Goal: Navigation & Orientation: Find specific page/section

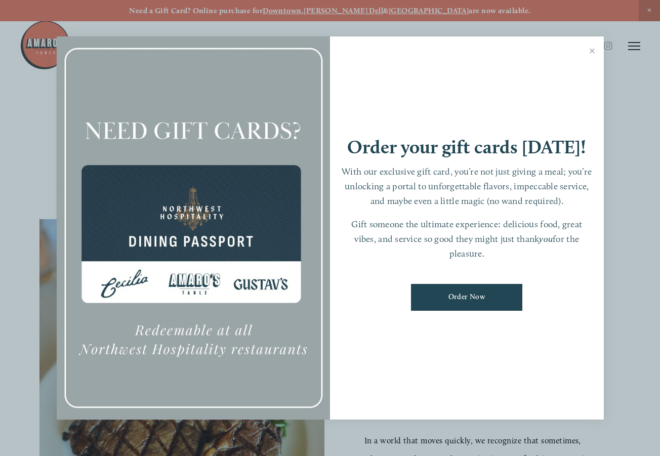
click at [592, 48] on link "Close" at bounding box center [593, 52] width 20 height 28
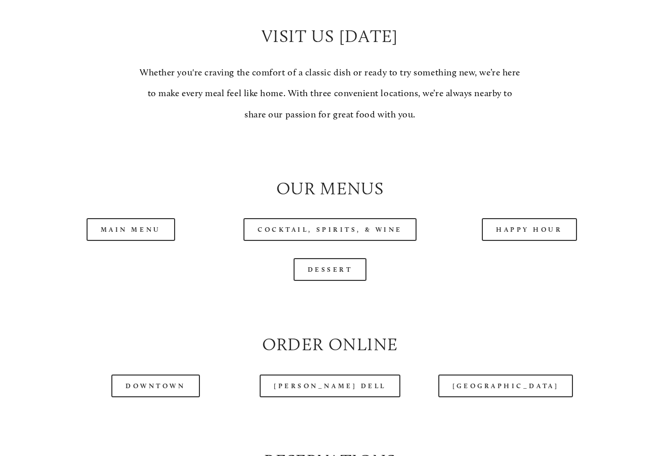
scroll to position [810, 0]
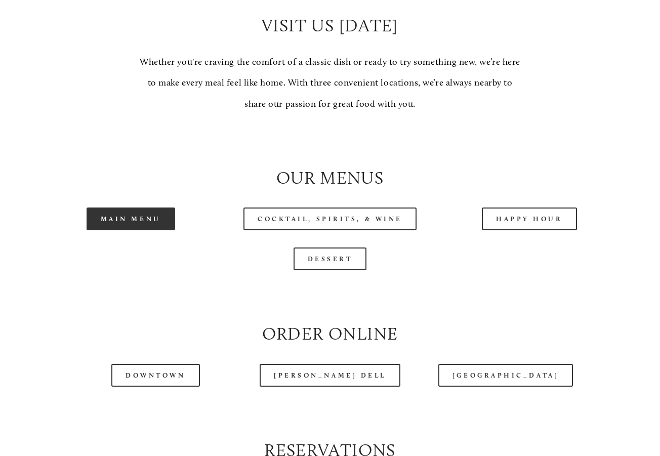
click at [139, 230] on link "Main Menu" at bounding box center [131, 219] width 89 height 23
click at [101, 44] on div at bounding box center [304, 20] width 568 height 52
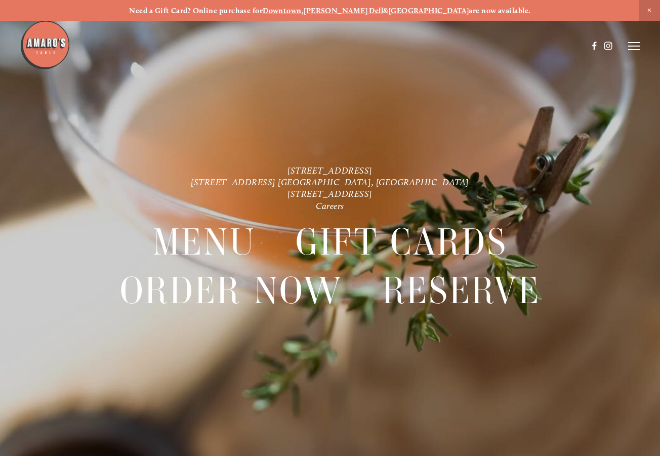
click at [641, 48] on div at bounding box center [330, 228] width 660 height 456
click at [634, 46] on line at bounding box center [634, 46] width 12 height 0
click at [459, 47] on span "Menu" at bounding box center [458, 46] width 19 height 9
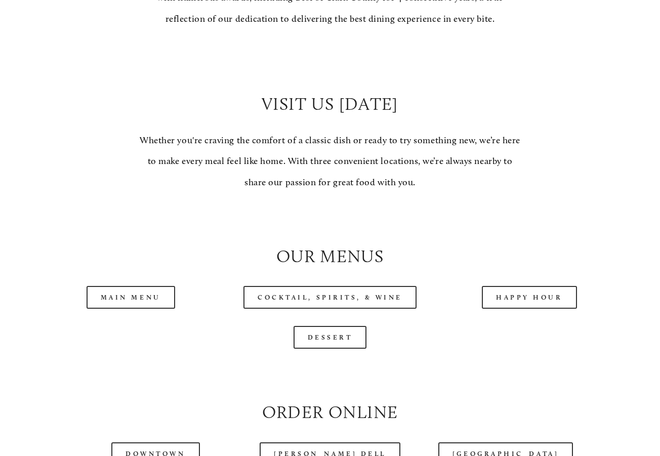
scroll to position [810, 0]
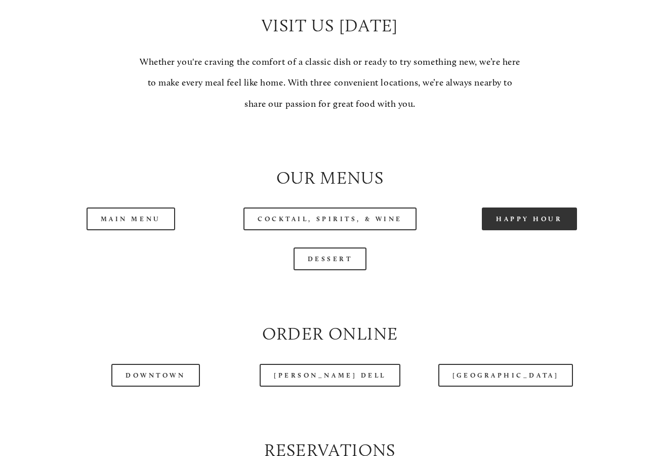
click at [538, 230] on link "Happy Hour" at bounding box center [529, 219] width 95 height 23
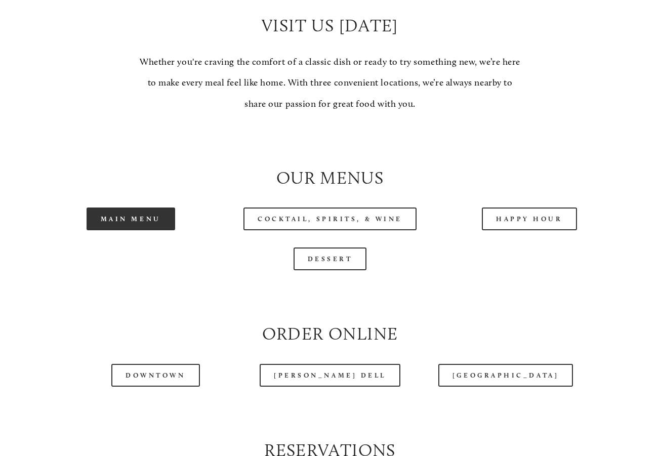
click at [133, 230] on link "Main Menu" at bounding box center [131, 219] width 89 height 23
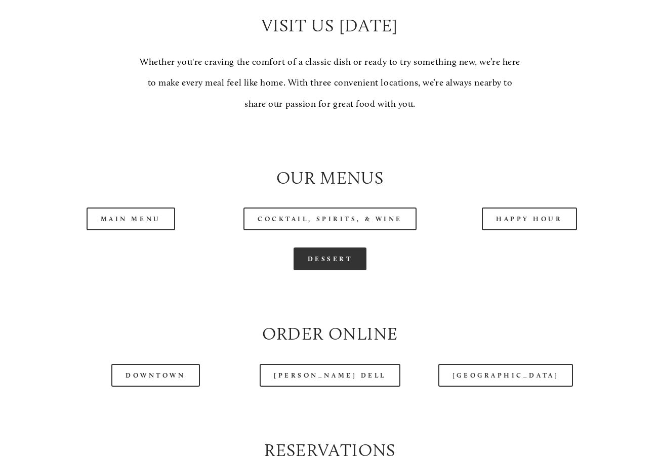
click at [333, 270] on link "Dessert" at bounding box center [330, 259] width 73 height 23
